Goal: Task Accomplishment & Management: Manage account settings

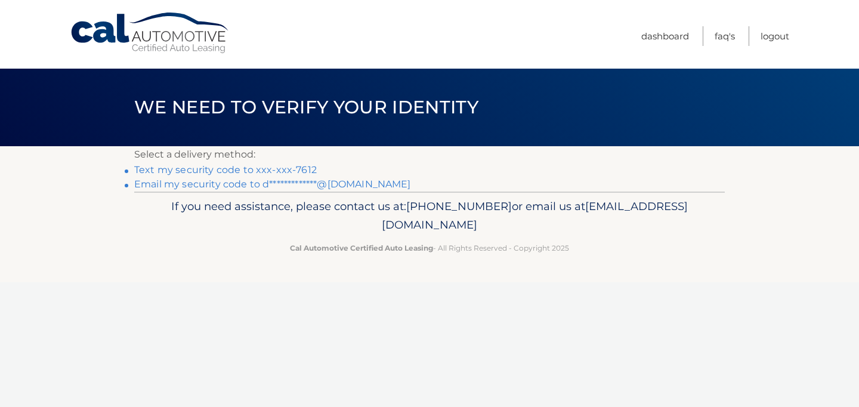
click at [250, 168] on link "Text my security code to xxx-xxx-7612" at bounding box center [225, 169] width 183 height 11
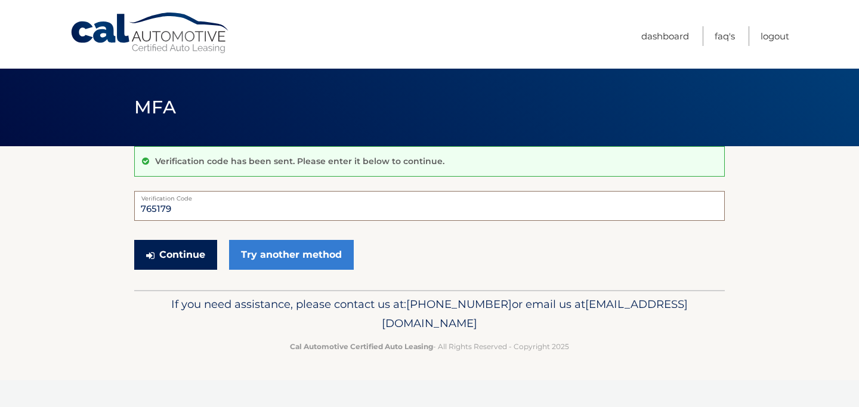
type input "765179"
click at [189, 254] on button "Continue" at bounding box center [175, 255] width 83 height 30
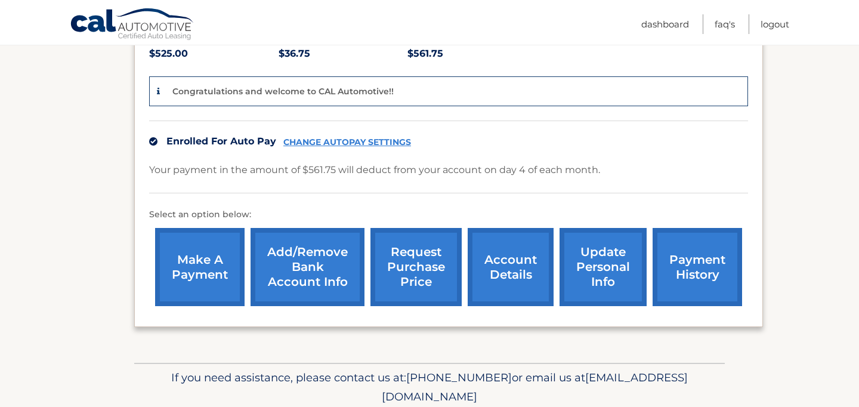
scroll to position [286, 0]
click at [507, 246] on link "account details" at bounding box center [511, 266] width 86 height 78
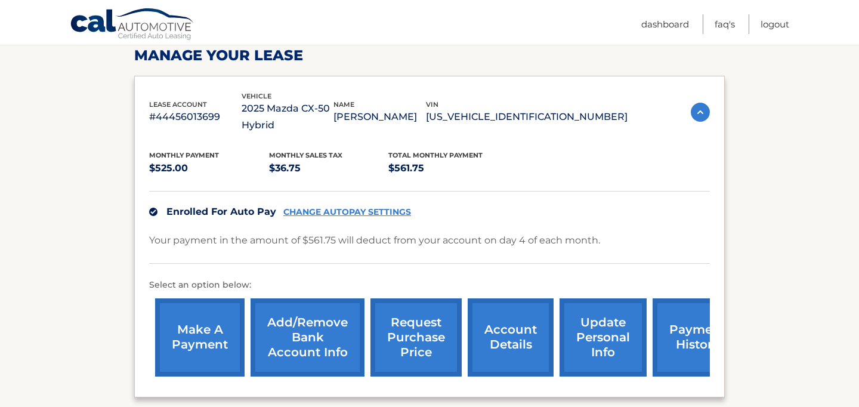
scroll to position [189, 0]
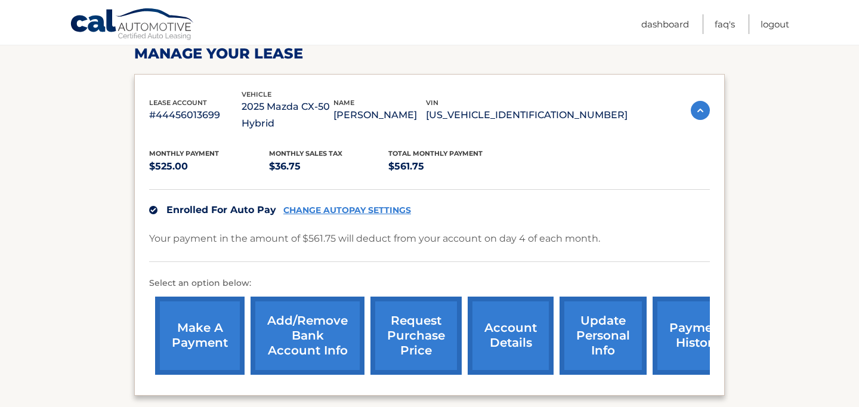
click at [667, 338] on link "payment history" at bounding box center [697, 336] width 89 height 78
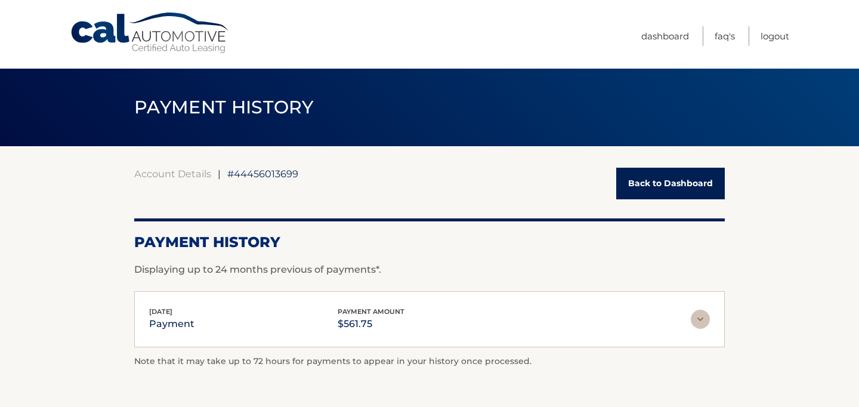
click at [671, 176] on link "Back to Dashboard" at bounding box center [670, 184] width 109 height 32
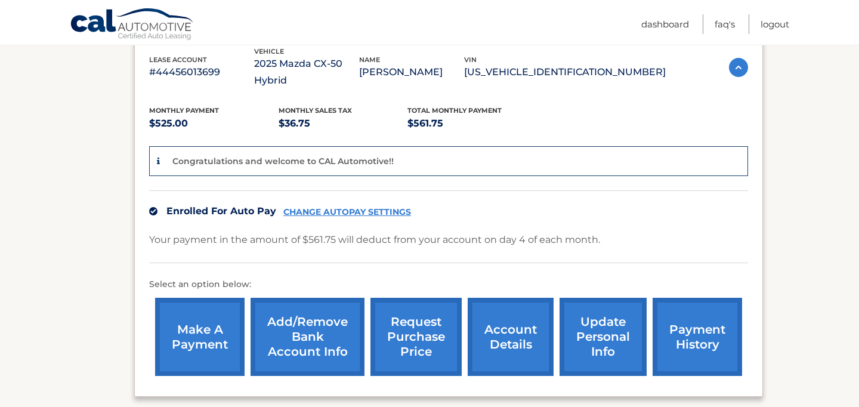
scroll to position [217, 0]
click at [200, 310] on link "make a payment" at bounding box center [199, 336] width 89 height 78
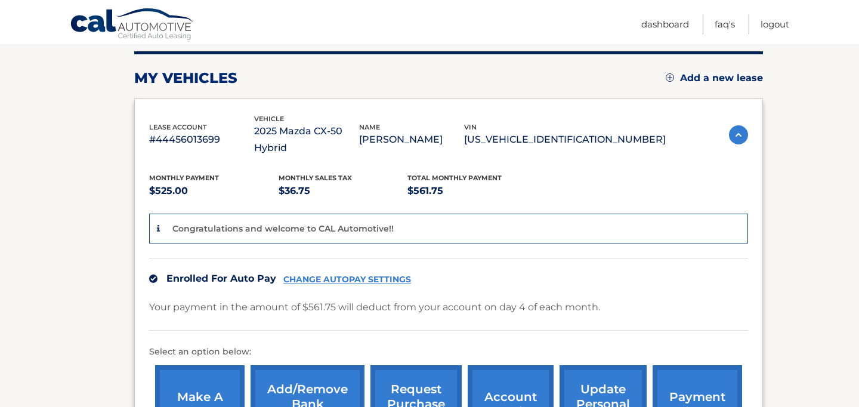
scroll to position [153, 0]
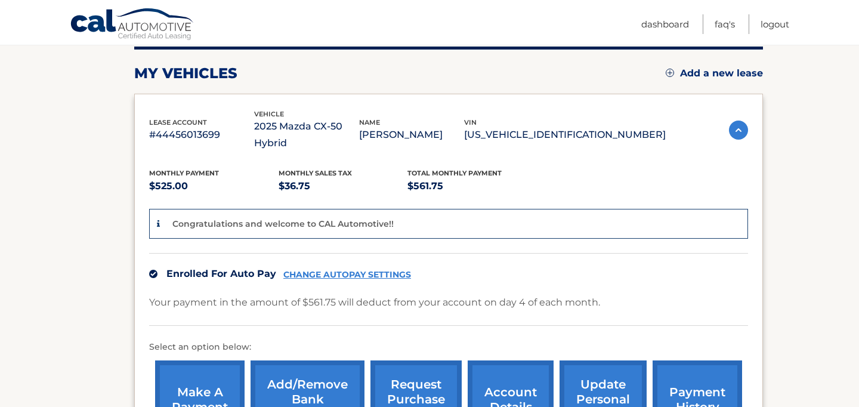
click at [499, 387] on link "account details" at bounding box center [511, 399] width 86 height 78
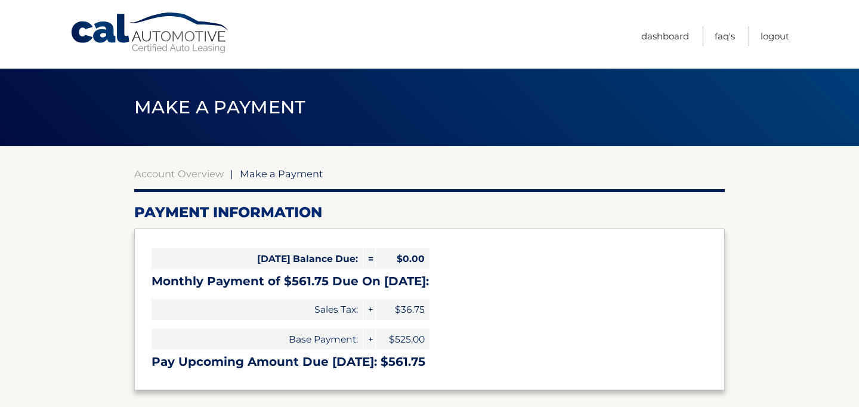
select select "ZWQyYzY4MDktZDBmMC00NDhjLTgzYWQtN2FhOTcwODc5OTgw"
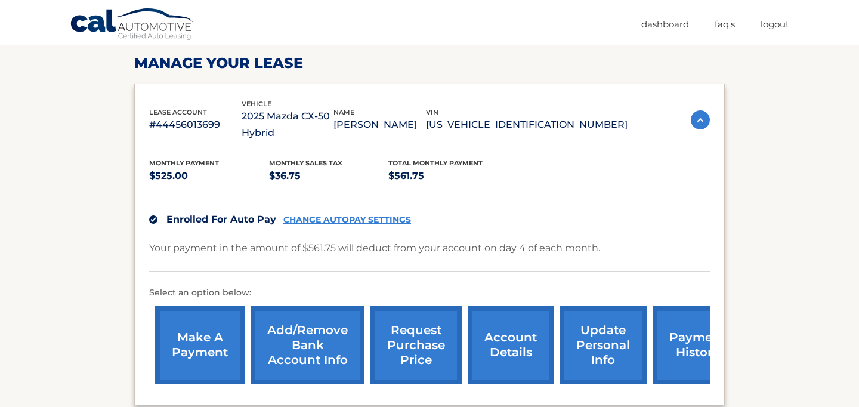
scroll to position [181, 0]
